Goal: Information Seeking & Learning: Understand process/instructions

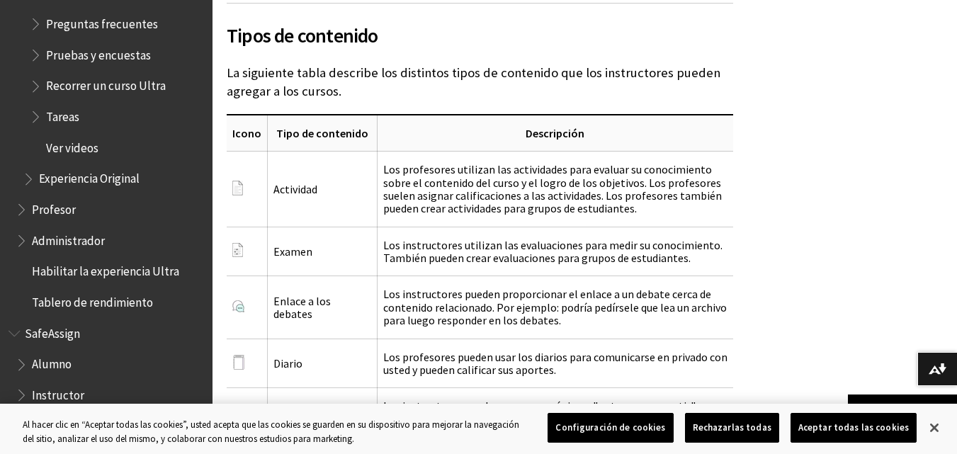
scroll to position [2061, 0]
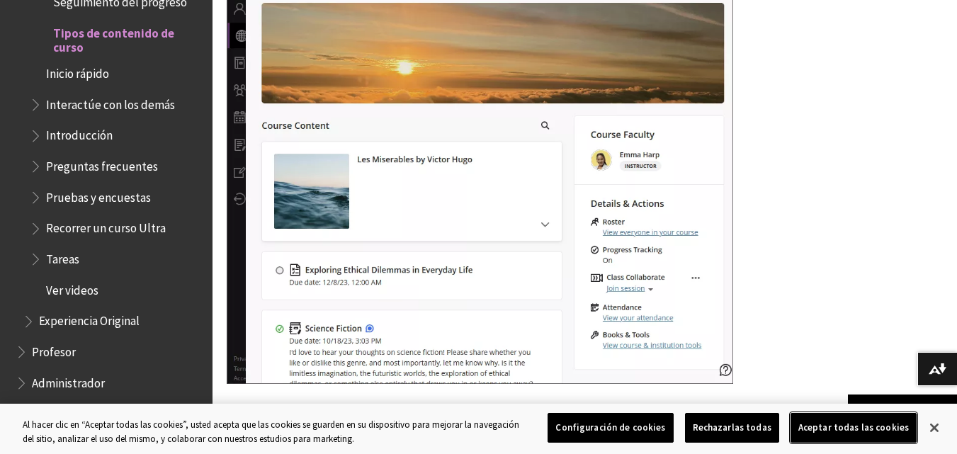
click at [848, 429] on button "Aceptar todas las cookies" at bounding box center [854, 428] width 126 height 30
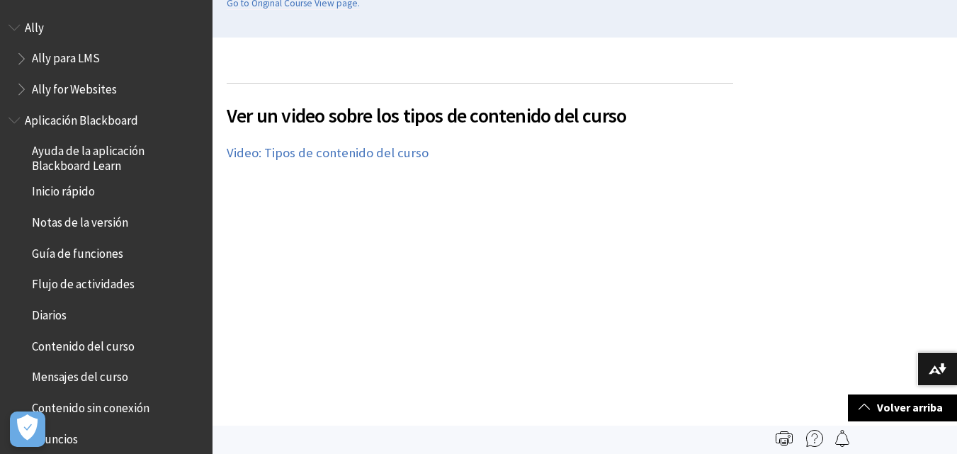
scroll to position [82, 0]
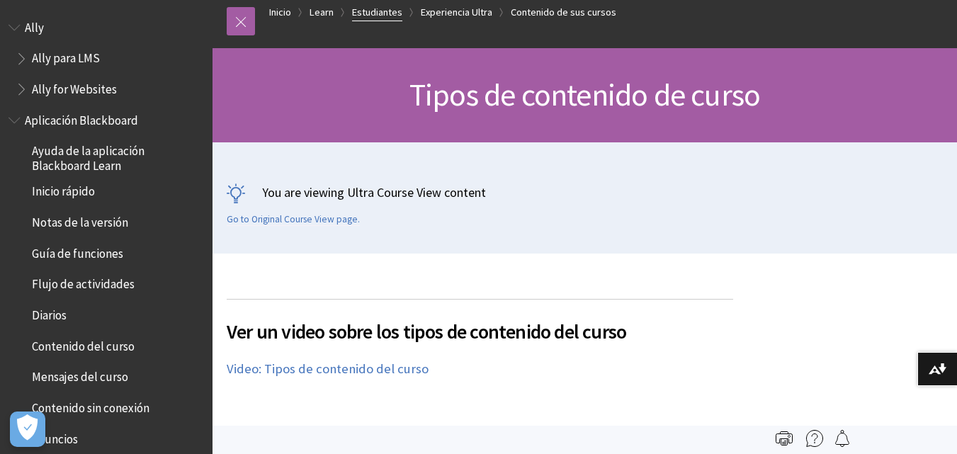
click at [367, 13] on link "Estudiantes" at bounding box center [377, 13] width 50 height 18
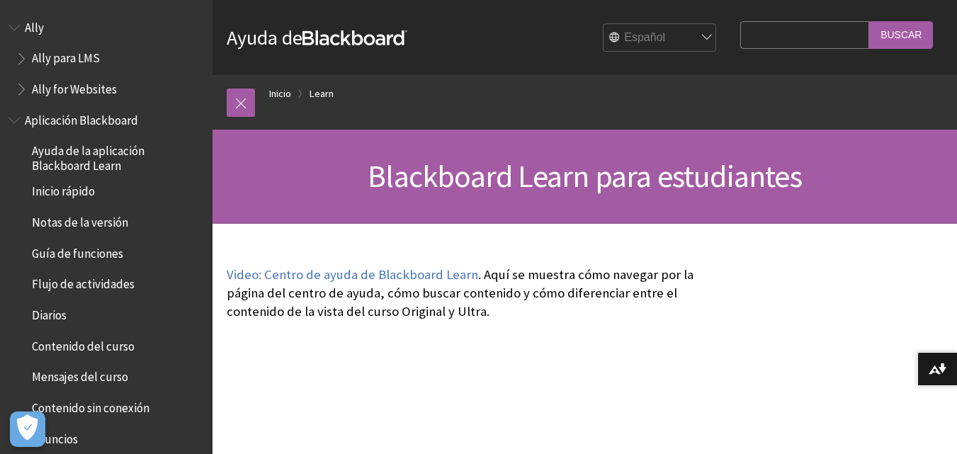
scroll to position [1208, 0]
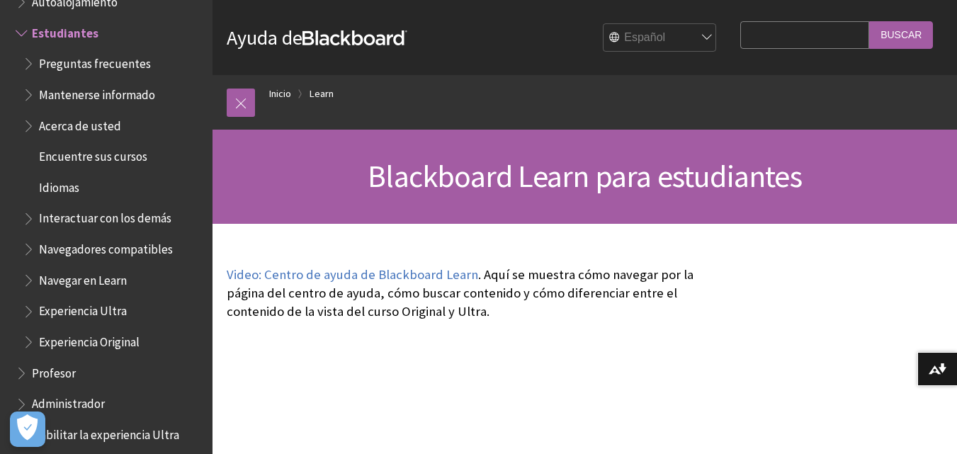
click at [785, 45] on input "Search Query" at bounding box center [805, 35] width 129 height 28
type input "instalar"
click at [870, 21] on input "Buscar" at bounding box center [902, 35] width 64 height 28
click at [898, 26] on input "Buscar" at bounding box center [902, 35] width 64 height 28
click at [903, 38] on input "Buscar" at bounding box center [902, 35] width 64 height 28
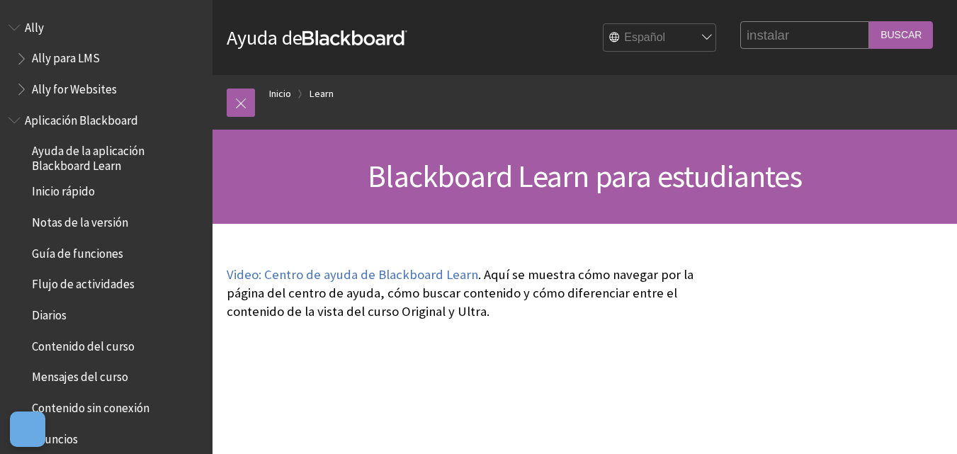
scroll to position [1208, 0]
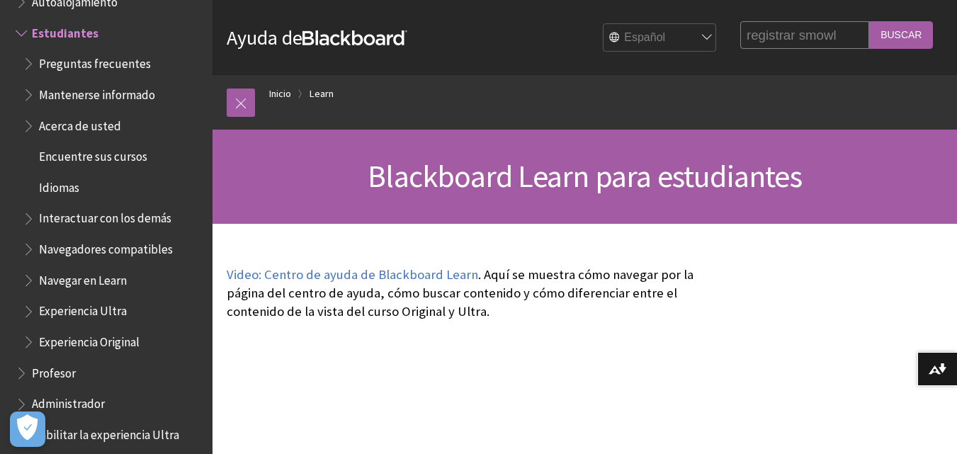
type input "registrar smowl"
click at [870, 21] on input "Buscar" at bounding box center [902, 35] width 64 height 28
